Goal: Submit feedback/report problem

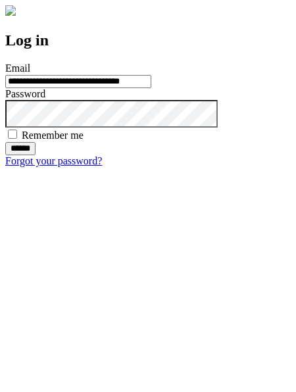
type input "**********"
click at [36, 155] on input "******" at bounding box center [20, 148] width 30 height 13
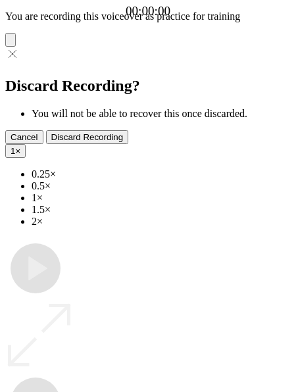
type input "**********"
